Goal: Task Accomplishment & Management: Complete application form

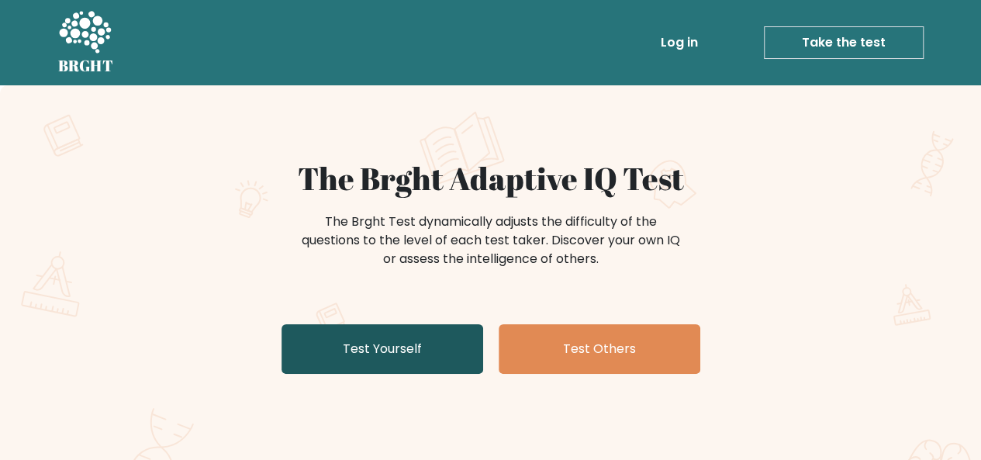
click at [357, 329] on link "Test Yourself" at bounding box center [382, 349] width 202 height 50
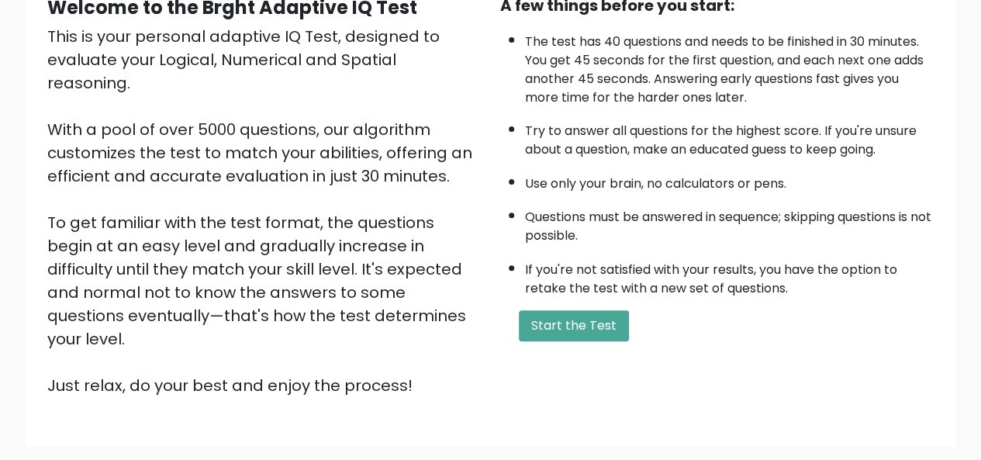
scroll to position [167, 0]
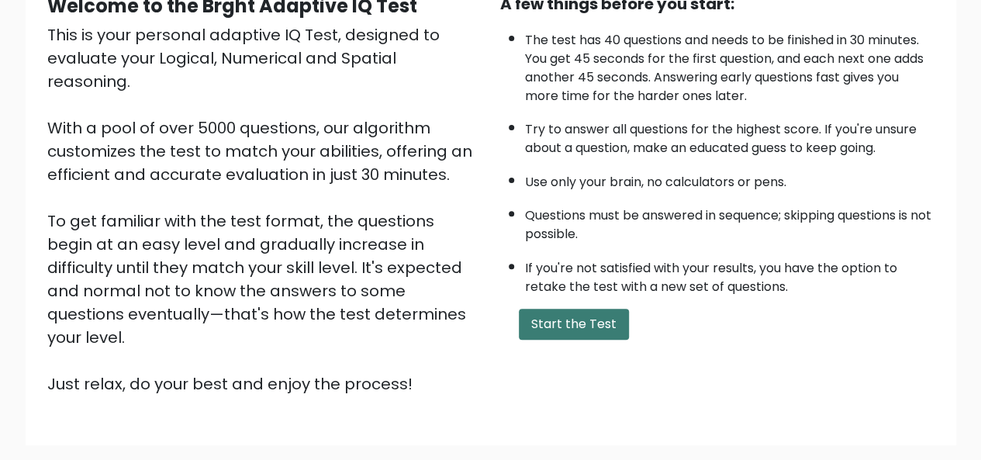
click at [558, 314] on button "Start the Test" at bounding box center [574, 323] width 110 height 31
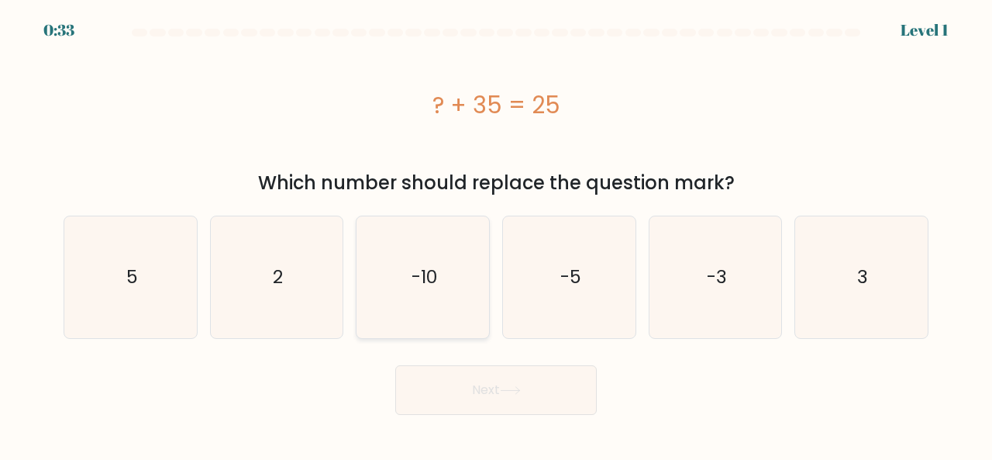
click at [388, 283] on icon "-10" at bounding box center [423, 277] width 122 height 122
click at [496, 234] on input "c. -10" at bounding box center [496, 232] width 1 height 4
radio input "true"
click at [472, 385] on button "Next" at bounding box center [496, 390] width 202 height 50
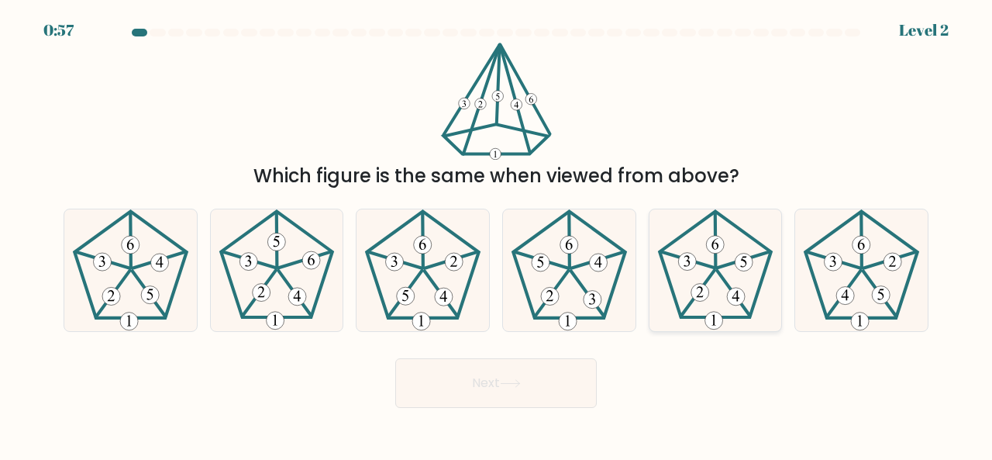
click at [741, 278] on icon at bounding box center [716, 270] width 122 height 122
click at [497, 234] on input "e." at bounding box center [496, 232] width 1 height 4
radio input "true"
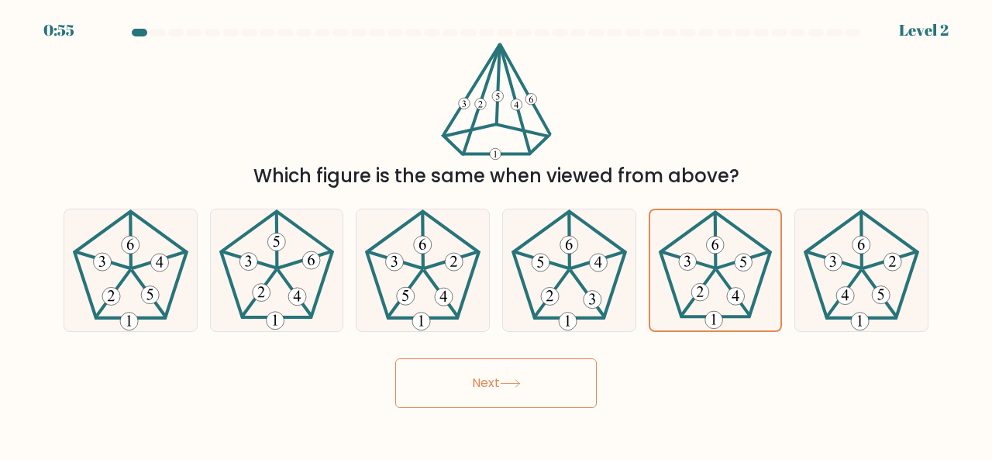
click at [552, 389] on button "Next" at bounding box center [496, 383] width 202 height 50
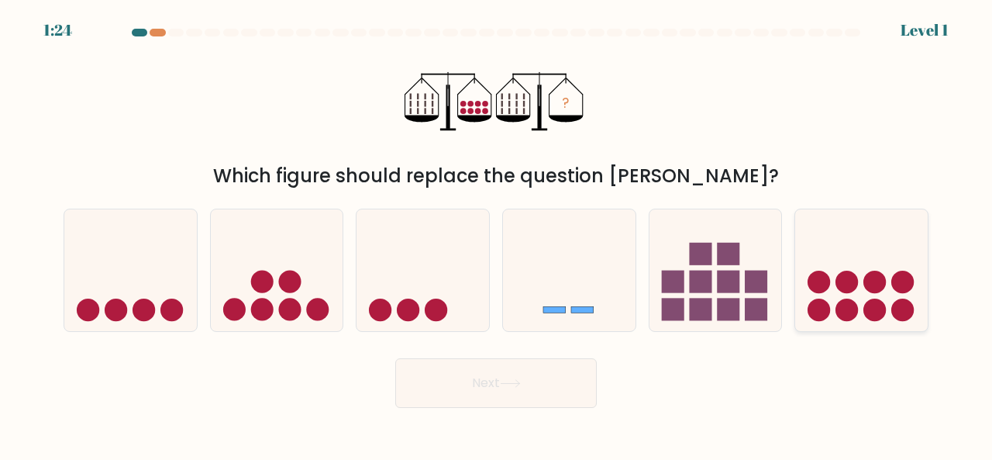
click at [831, 274] on icon at bounding box center [861, 269] width 133 height 109
click at [497, 234] on input "f." at bounding box center [496, 232] width 1 height 4
radio input "true"
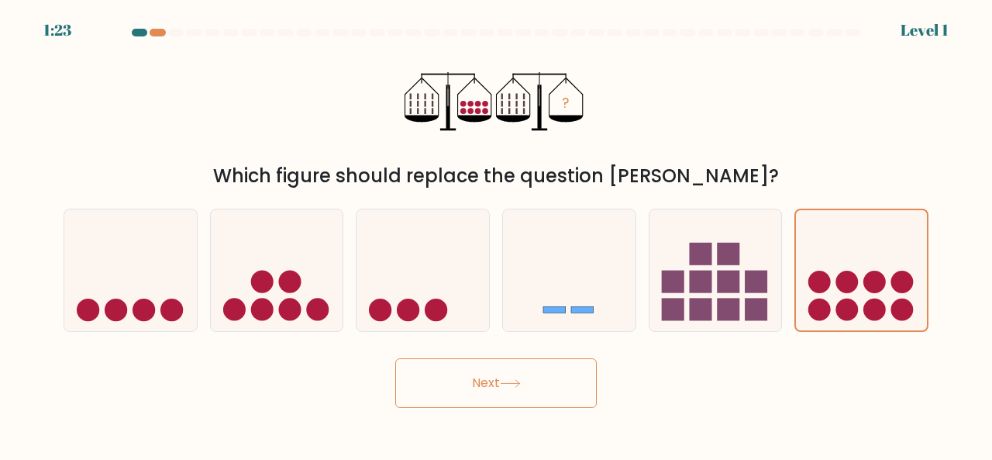
click at [555, 381] on button "Next" at bounding box center [496, 383] width 202 height 50
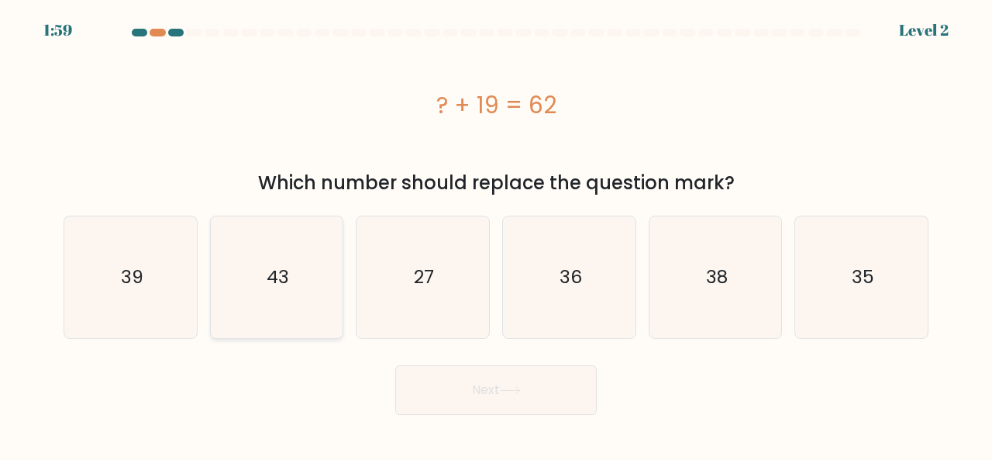
click at [270, 284] on text "43" at bounding box center [278, 277] width 22 height 26
click at [496, 234] on input "b. 43" at bounding box center [496, 232] width 1 height 4
radio input "true"
click at [462, 390] on button "Next" at bounding box center [496, 390] width 202 height 50
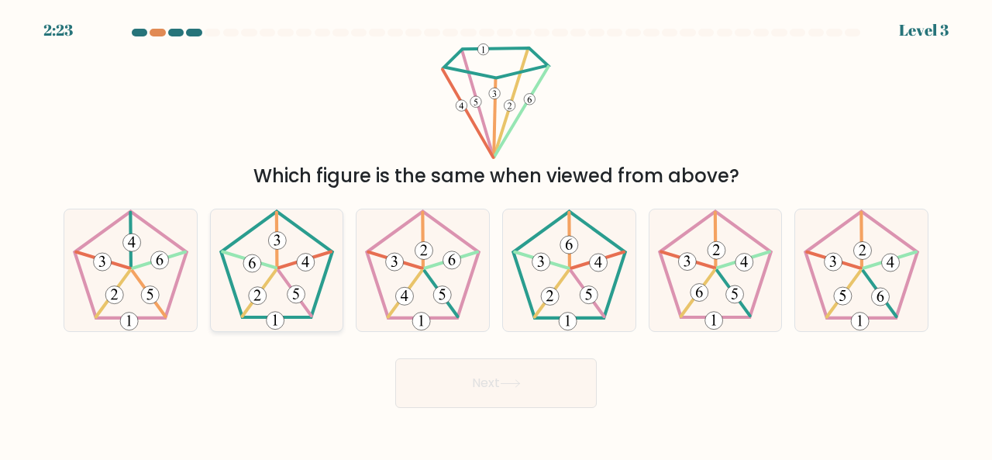
click at [285, 283] on icon at bounding box center [277, 270] width 122 height 122
click at [496, 234] on input "b." at bounding box center [496, 232] width 1 height 4
radio input "true"
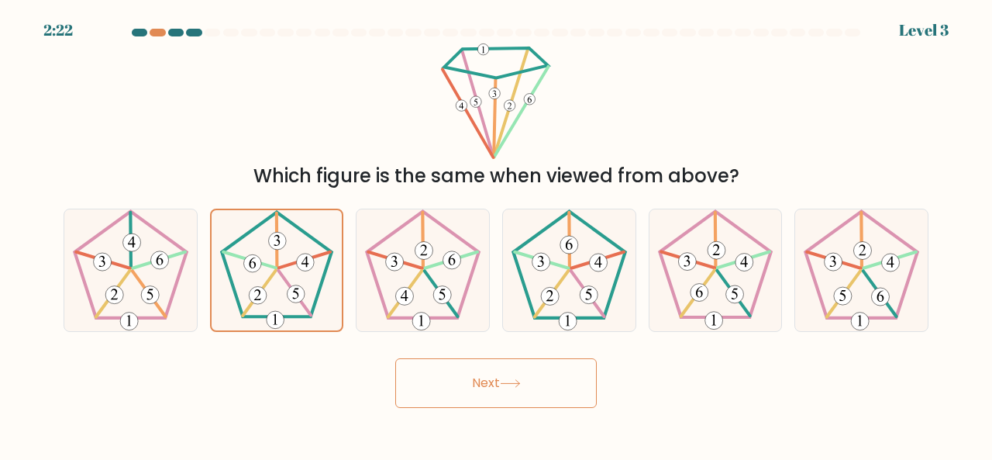
click at [495, 384] on button "Next" at bounding box center [496, 383] width 202 height 50
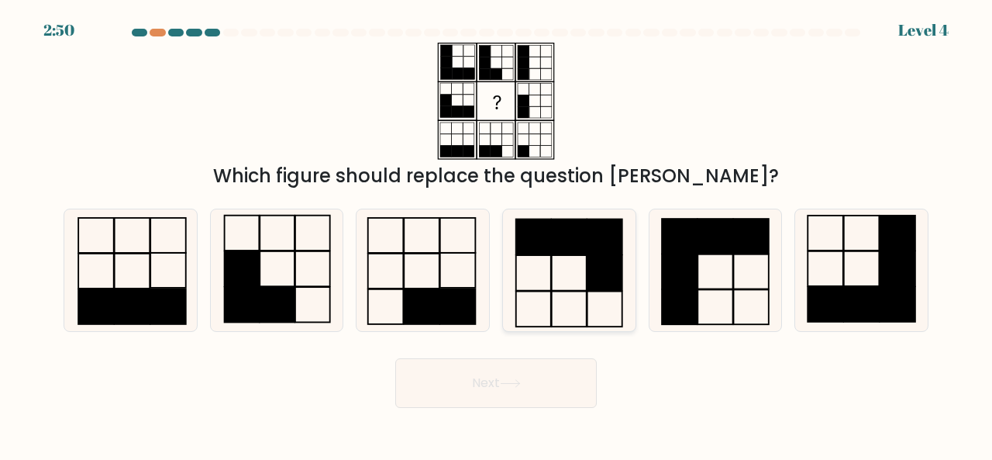
click at [593, 257] on rect at bounding box center [604, 273] width 35 height 36
click at [497, 234] on input "d." at bounding box center [496, 232] width 1 height 4
radio input "true"
click at [534, 377] on button "Next" at bounding box center [496, 383] width 202 height 50
